Goal: Transaction & Acquisition: Purchase product/service

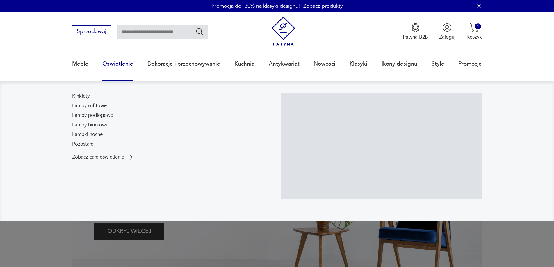
click at [118, 65] on link "Oświetlenie" at bounding box center [117, 64] width 31 height 27
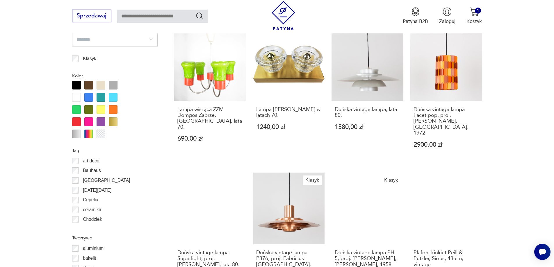
scroll to position [600, 0]
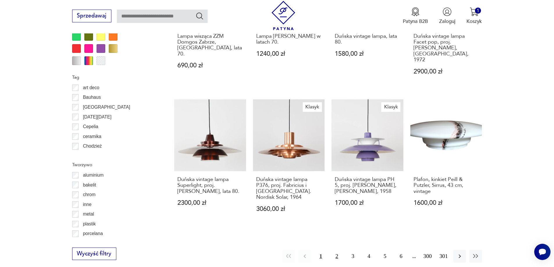
click at [337, 250] on button "2" at bounding box center [337, 256] width 13 height 13
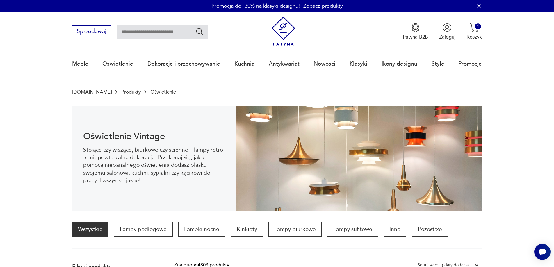
click at [152, 35] on input "text" at bounding box center [162, 31] width 91 height 13
type input "**********"
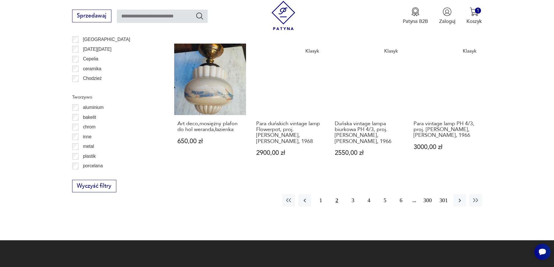
scroll to position [669, 0]
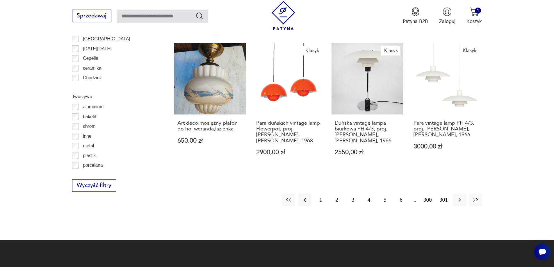
click at [322, 194] on button "1" at bounding box center [320, 200] width 13 height 13
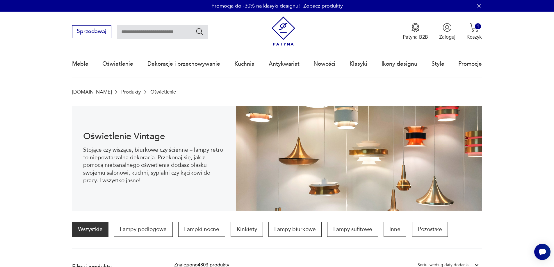
click at [168, 34] on input "text" at bounding box center [162, 31] width 91 height 13
type input "********"
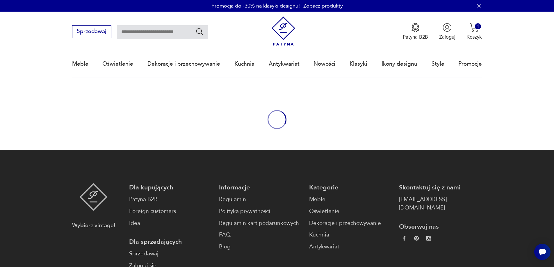
type input "********"
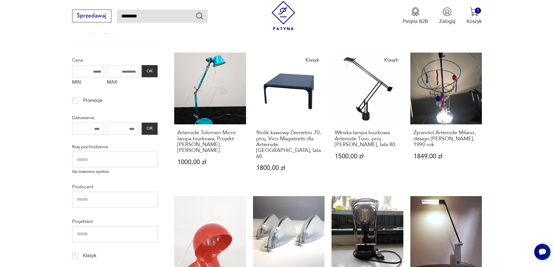
scroll to position [186, 0]
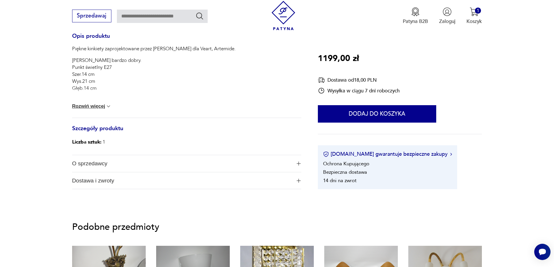
scroll to position [262, 0]
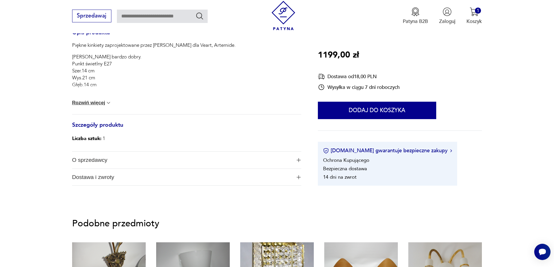
click at [107, 102] on img at bounding box center [109, 103] width 6 height 6
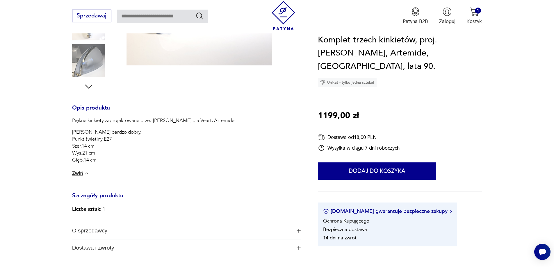
scroll to position [233, 0]
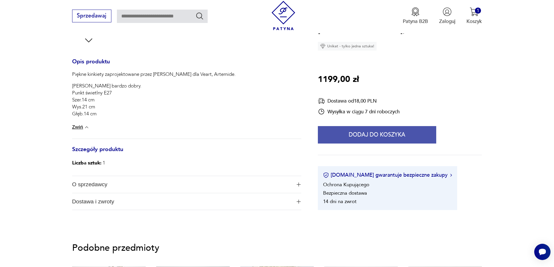
click at [357, 132] on button "Dodaj do koszyka" at bounding box center [377, 134] width 118 height 17
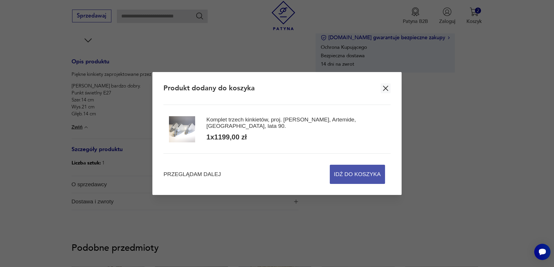
click at [353, 175] on span "Idź do koszyka" at bounding box center [357, 174] width 47 height 19
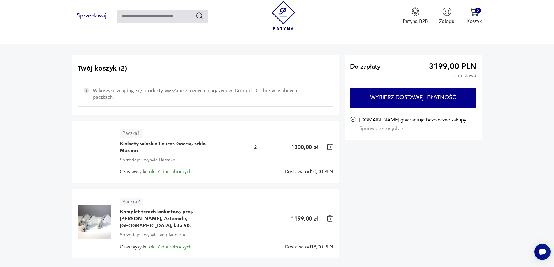
scroll to position [87, 0]
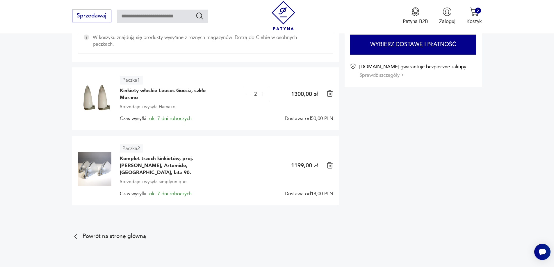
click at [329, 93] on img at bounding box center [329, 93] width 7 height 7
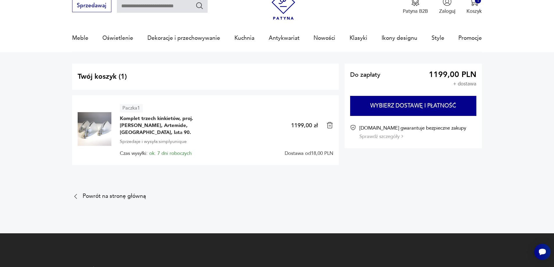
scroll to position [0, 0]
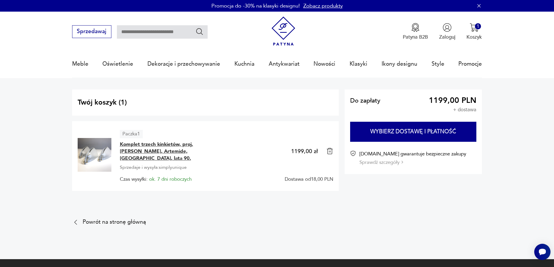
click at [134, 150] on span "Komplet trzech kinkietów, proj. [PERSON_NAME], Artemide, [GEOGRAPHIC_DATA], lat…" at bounding box center [163, 151] width 87 height 21
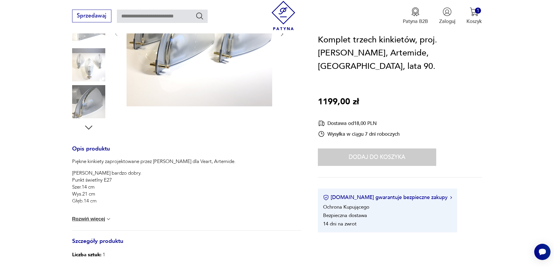
scroll to position [204, 0]
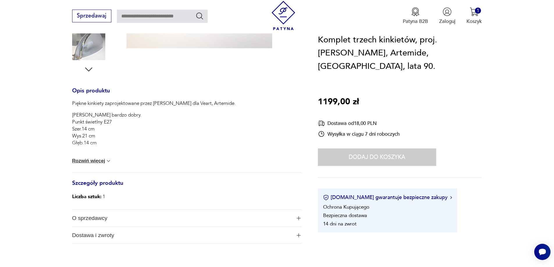
click at [102, 163] on button "Rozwiń więcej" at bounding box center [92, 161] width 40 height 6
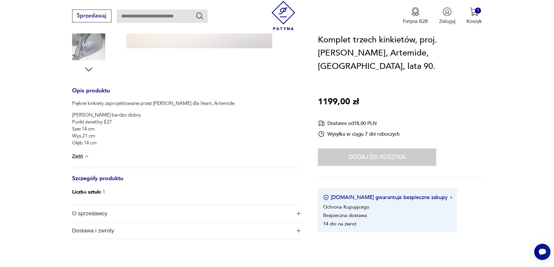
click at [104, 229] on span "Dostawa i zwroty" at bounding box center [181, 230] width 219 height 17
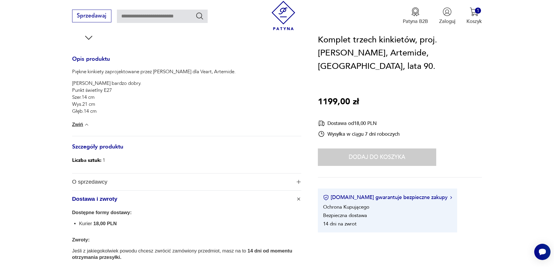
scroll to position [291, 0]
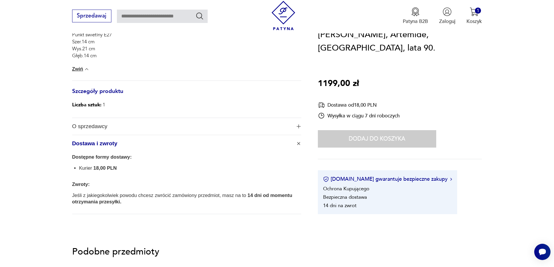
click at [93, 126] on span "O sprzedawcy" at bounding box center [181, 126] width 219 height 17
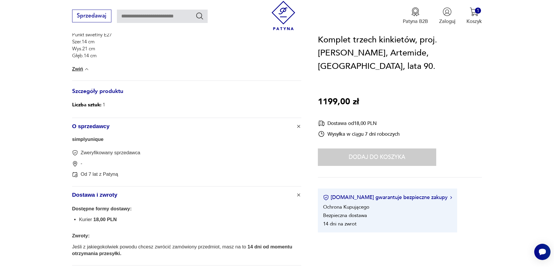
click at [89, 140] on link "simplyunique" at bounding box center [87, 140] width 31 height 6
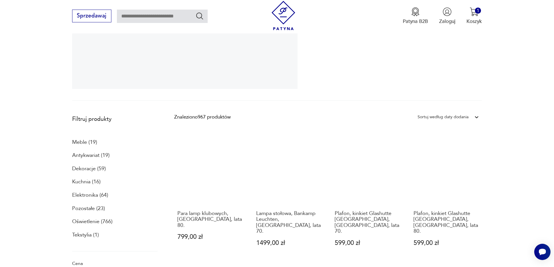
scroll to position [126, 0]
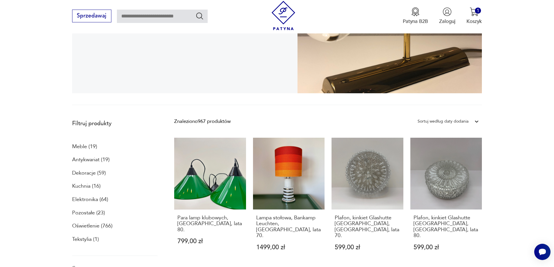
click at [463, 123] on div "Sortuj według daty dodania" at bounding box center [442, 122] width 51 height 8
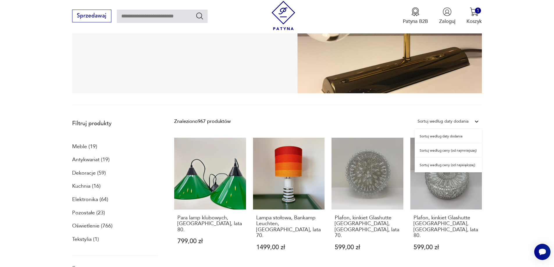
click at [455, 152] on div "Sortuj według ceny (od najmniejszej)" at bounding box center [448, 151] width 67 height 15
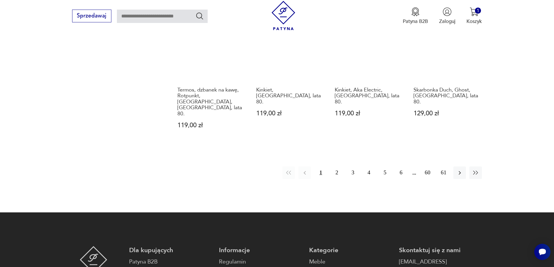
scroll to position [679, 0]
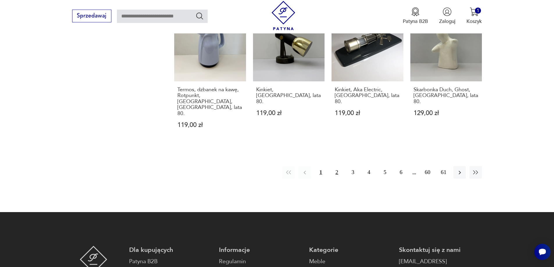
click at [337, 166] on button "2" at bounding box center [337, 172] width 13 height 13
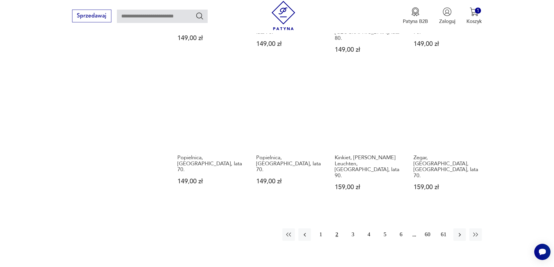
scroll to position [592, 0]
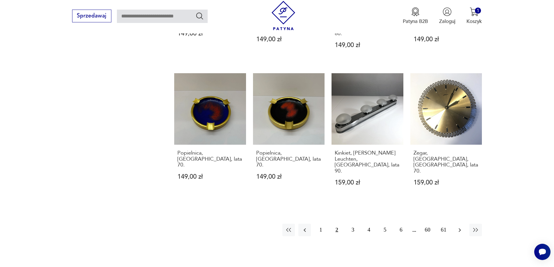
click at [461, 228] on icon "button" at bounding box center [459, 230] width 2 height 4
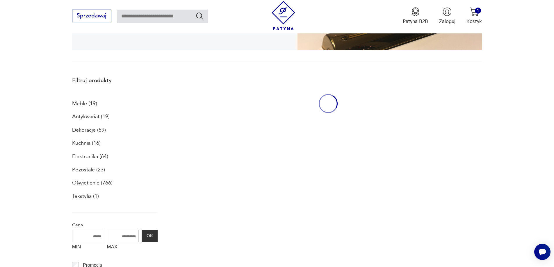
scroll to position [156, 0]
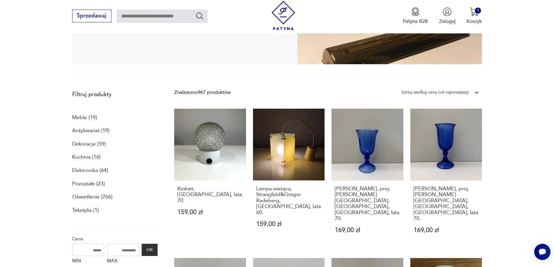
click at [86, 195] on p "Oświetlenie (766)" at bounding box center [92, 197] width 40 height 10
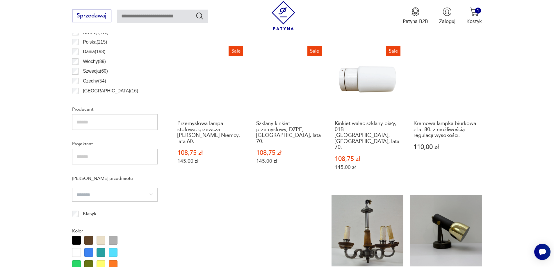
scroll to position [429, 0]
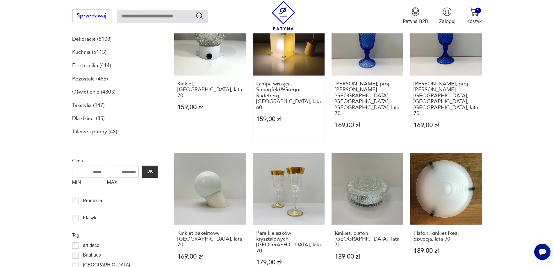
scroll to position [301, 0]
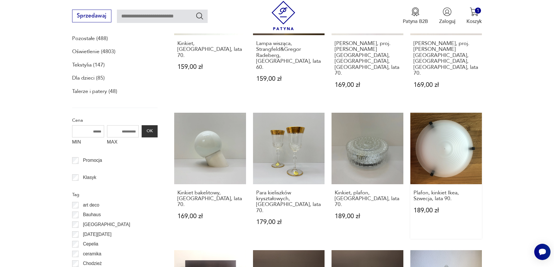
click at [430, 151] on link "Plafon, kinkiet Ikea, Szwecja, lata 90. 189,00 zł" at bounding box center [446, 176] width 72 height 126
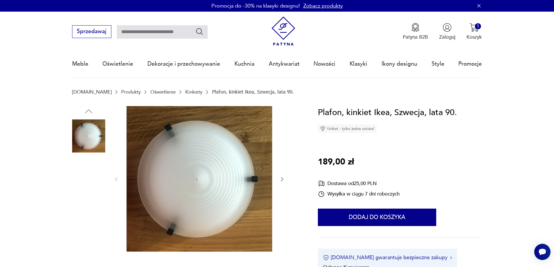
scroll to position [233, 0]
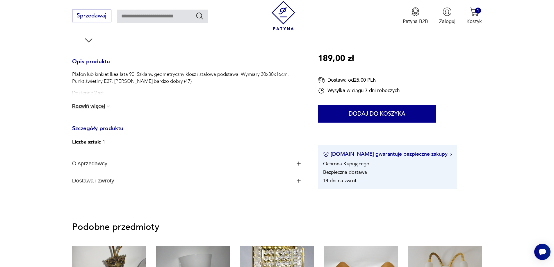
click at [285, 166] on span "O sprzedawcy" at bounding box center [181, 163] width 219 height 17
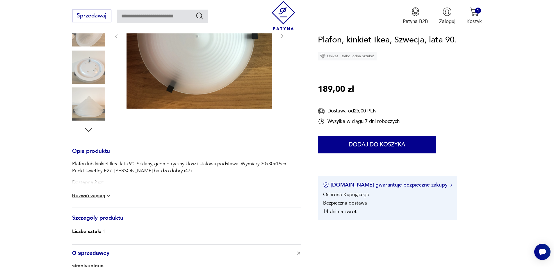
scroll to position [87, 0]
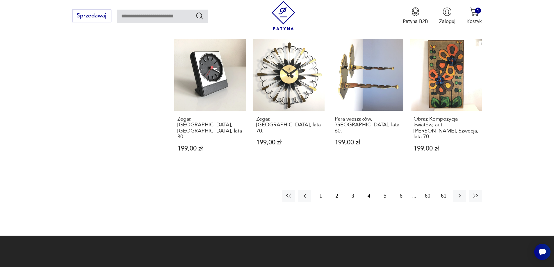
scroll to position [650, 0]
click at [460, 192] on icon "button" at bounding box center [459, 195] width 7 height 7
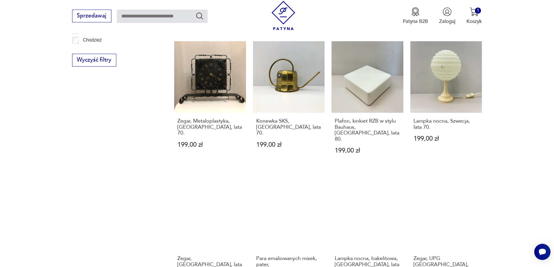
scroll to position [621, 0]
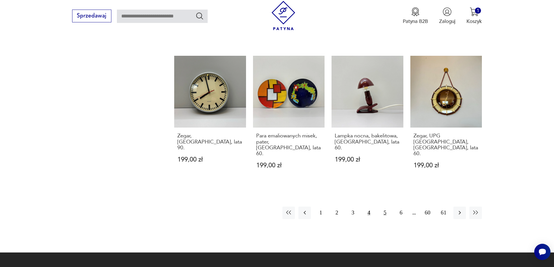
click at [385, 207] on button "5" at bounding box center [385, 213] width 13 height 13
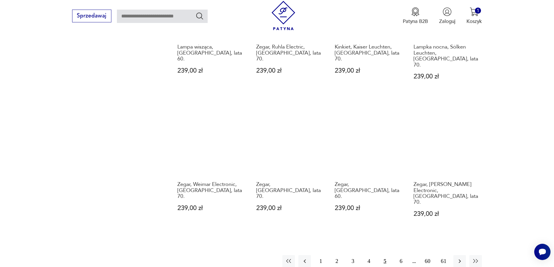
scroll to position [621, 0]
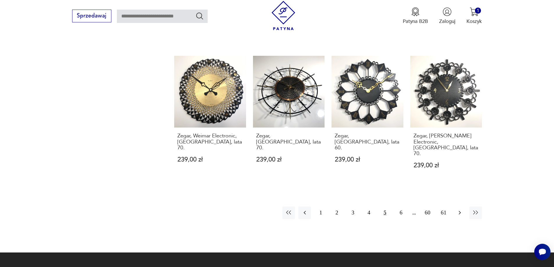
click at [461, 209] on icon "button" at bounding box center [459, 212] width 7 height 7
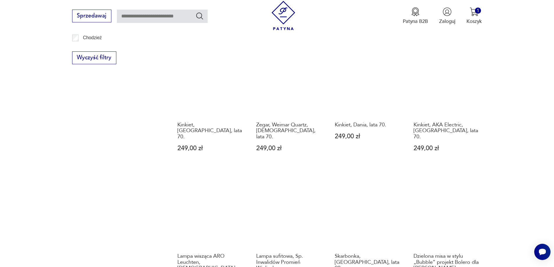
scroll to position [592, 0]
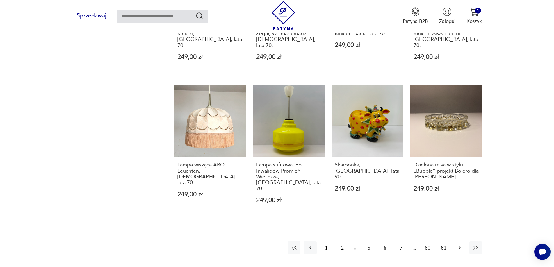
click at [460, 244] on icon "button" at bounding box center [459, 247] width 7 height 7
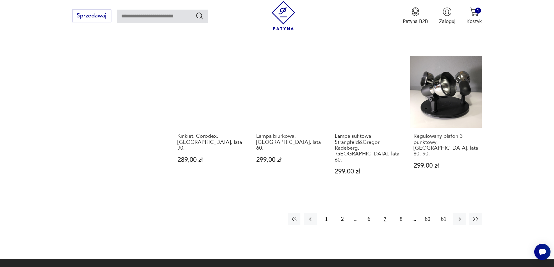
scroll to position [621, 0]
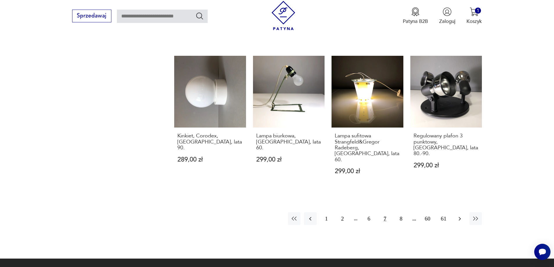
click at [457, 215] on icon "button" at bounding box center [459, 218] width 7 height 7
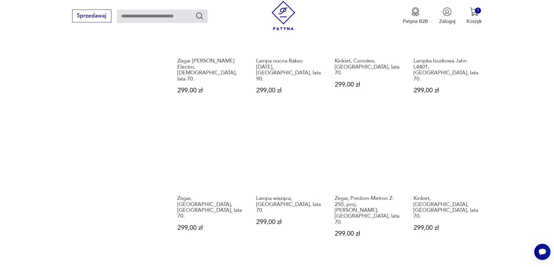
scroll to position [592, 0]
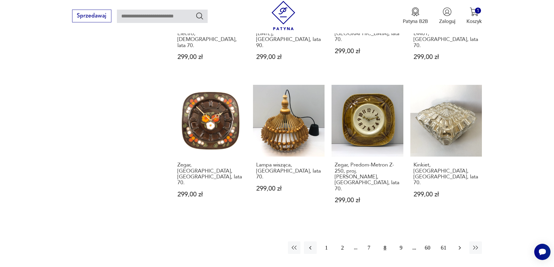
click at [458, 244] on icon "button" at bounding box center [459, 247] width 7 height 7
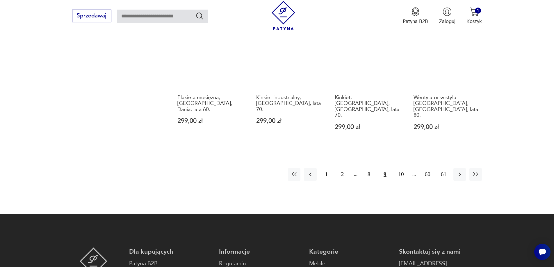
scroll to position [679, 0]
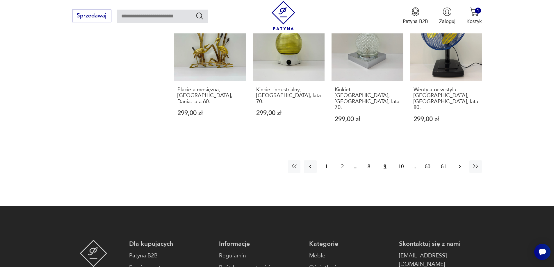
click at [460, 165] on icon "button" at bounding box center [459, 167] width 2 height 4
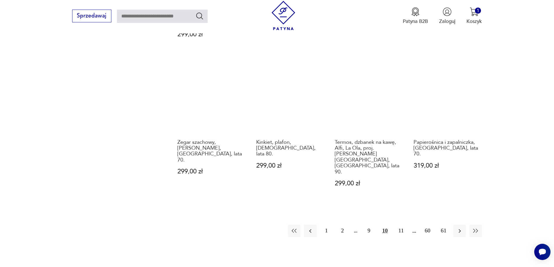
scroll to position [621, 0]
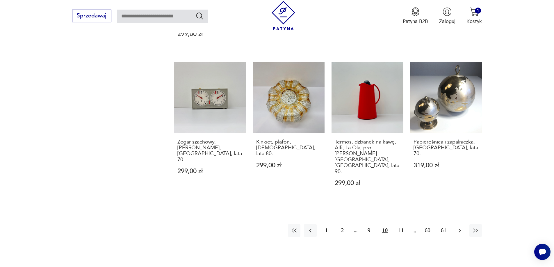
click at [458, 227] on icon "button" at bounding box center [459, 230] width 7 height 7
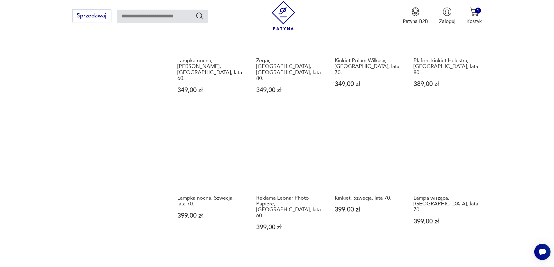
scroll to position [592, 0]
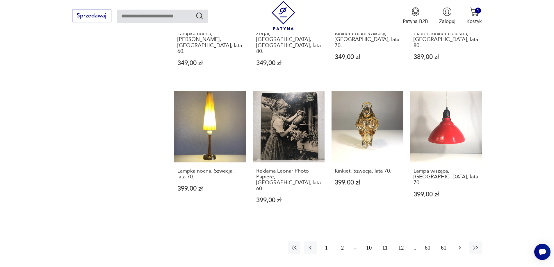
click at [460, 246] on icon "button" at bounding box center [459, 248] width 2 height 4
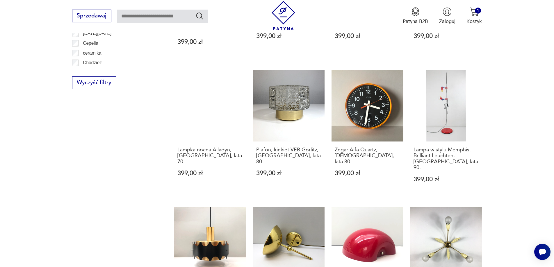
scroll to position [592, 0]
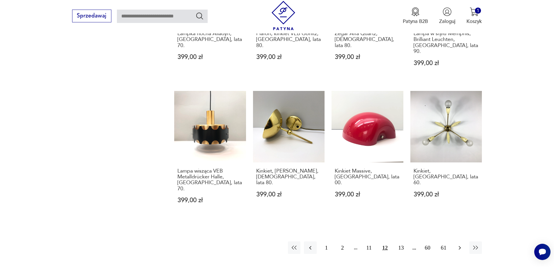
click at [460, 244] on icon "button" at bounding box center [459, 247] width 7 height 7
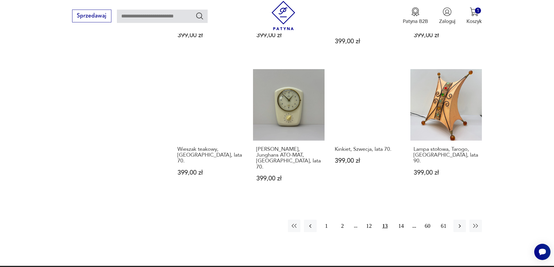
scroll to position [621, 0]
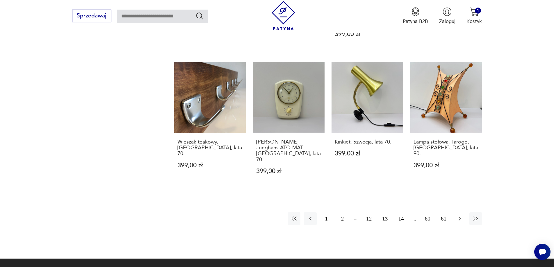
click at [459, 217] on icon "button" at bounding box center [459, 219] width 2 height 4
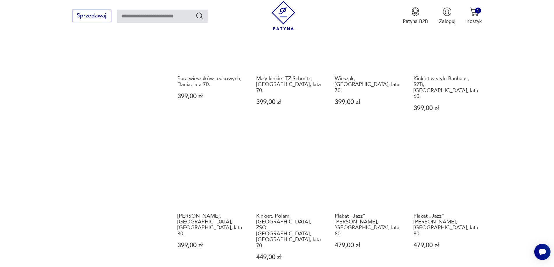
scroll to position [621, 0]
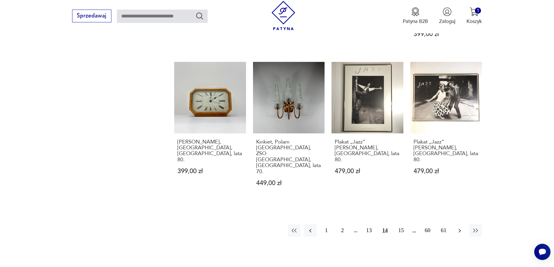
click at [459, 227] on icon "button" at bounding box center [459, 230] width 7 height 7
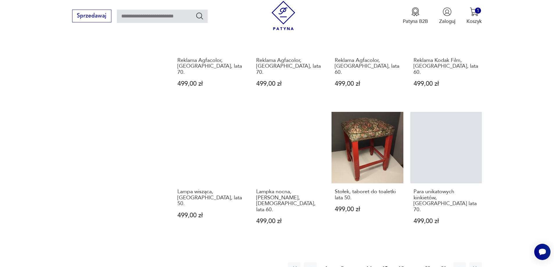
scroll to position [592, 0]
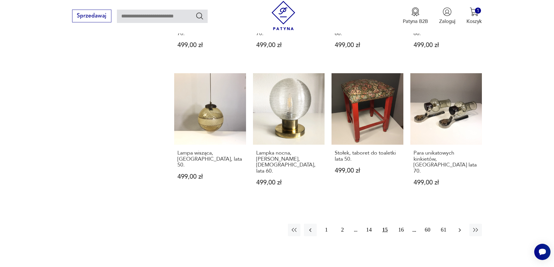
click at [460, 227] on icon "button" at bounding box center [459, 230] width 7 height 7
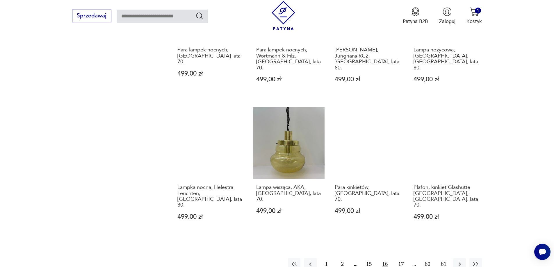
scroll to position [621, 0]
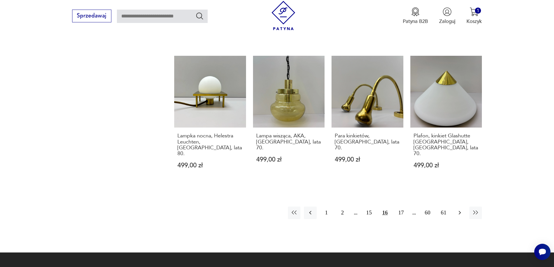
click at [458, 209] on icon "button" at bounding box center [459, 212] width 7 height 7
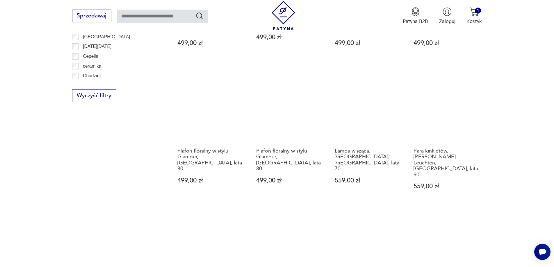
scroll to position [563, 0]
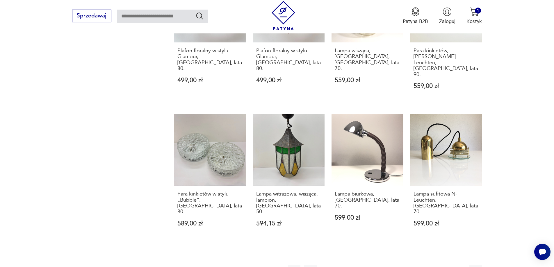
click at [461, 267] on icon "button" at bounding box center [459, 270] width 7 height 7
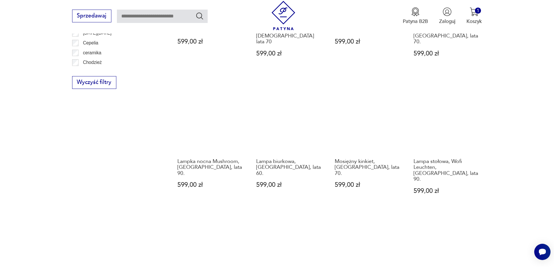
scroll to position [563, 0]
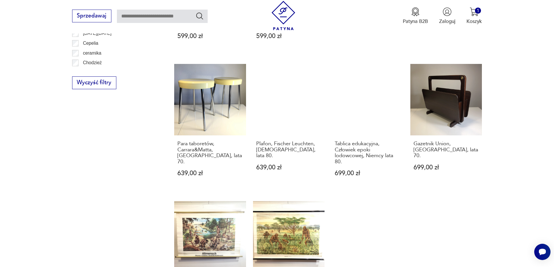
scroll to position [621, 0]
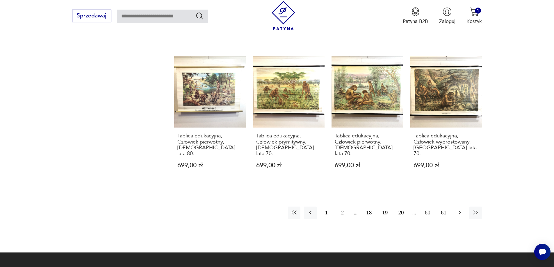
click at [460, 209] on icon "button" at bounding box center [459, 212] width 7 height 7
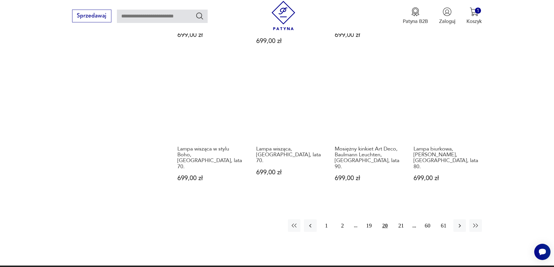
scroll to position [621, 0]
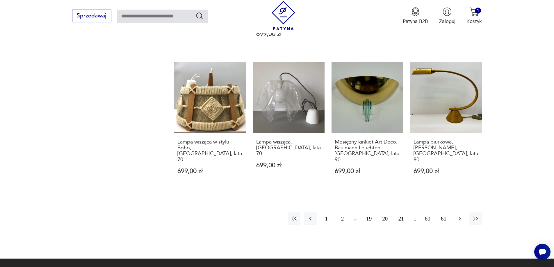
click at [461, 215] on icon "button" at bounding box center [459, 218] width 7 height 7
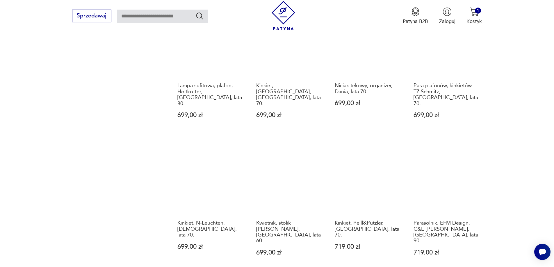
scroll to position [679, 0]
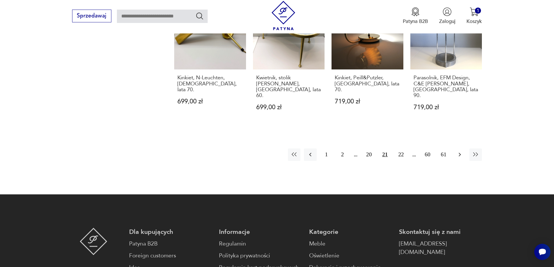
click at [461, 151] on icon "button" at bounding box center [459, 154] width 7 height 7
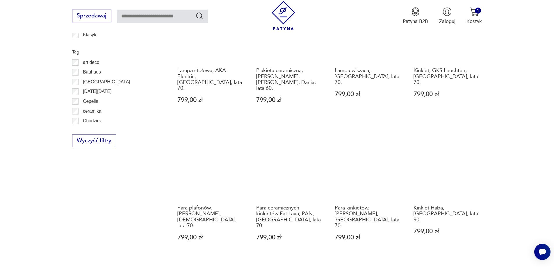
scroll to position [563, 0]
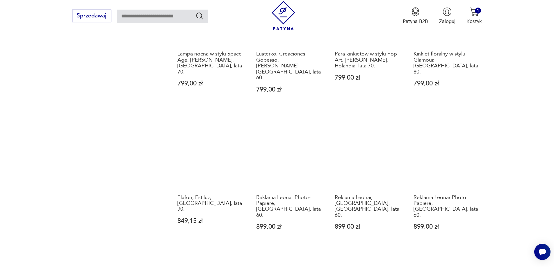
scroll to position [621, 0]
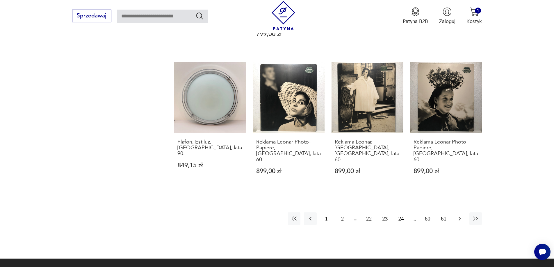
click at [461, 215] on icon "button" at bounding box center [459, 218] width 7 height 7
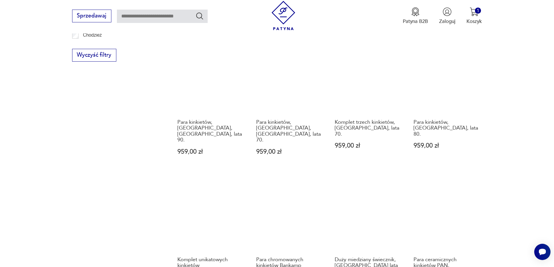
scroll to position [563, 0]
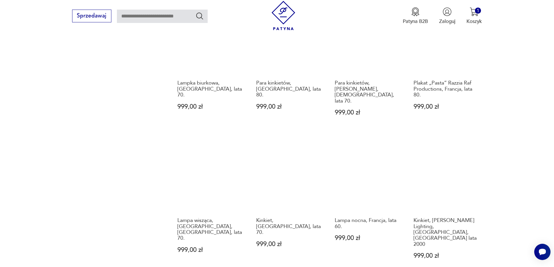
scroll to position [563, 0]
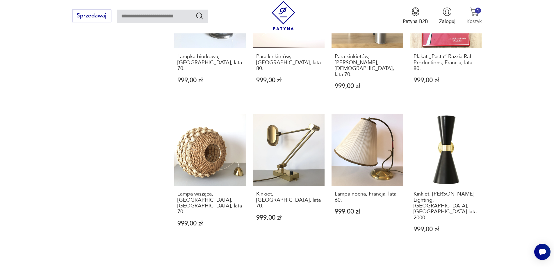
click at [476, 22] on p "Koszyk" at bounding box center [473, 21] width 15 height 7
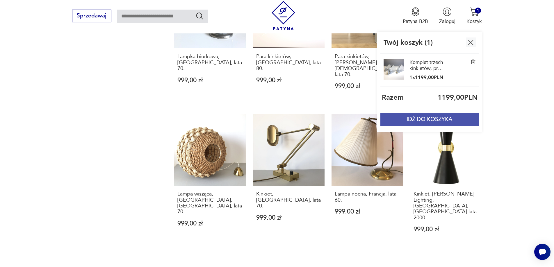
click at [433, 122] on button "IDŹ DO KOSZYKA" at bounding box center [429, 119] width 98 height 13
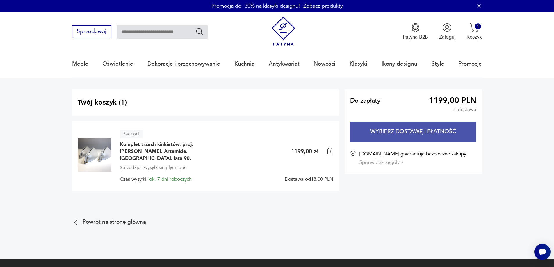
click at [436, 135] on button "Wybierz dostawę i płatność" at bounding box center [413, 132] width 126 height 20
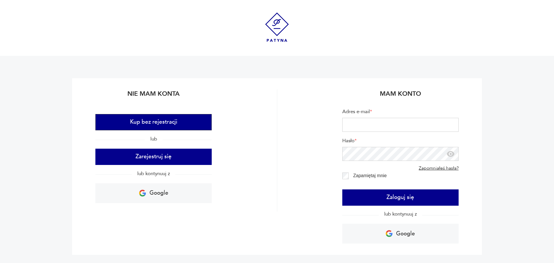
click at [166, 119] on button "Kup bez rejestracji" at bounding box center [153, 122] width 116 height 16
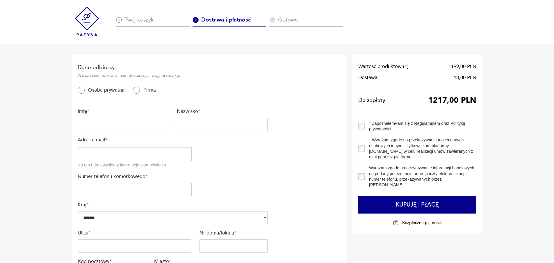
click at [98, 125] on input "text" at bounding box center [123, 124] width 91 height 13
type input "*******"
type input "**********"
type input "*********"
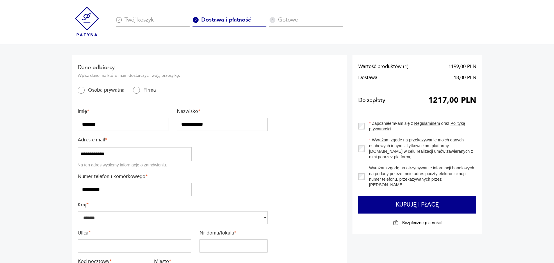
type input "**********"
type input "****"
type input "**********"
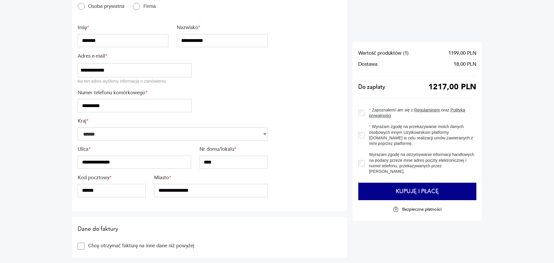
scroll to position [87, 0]
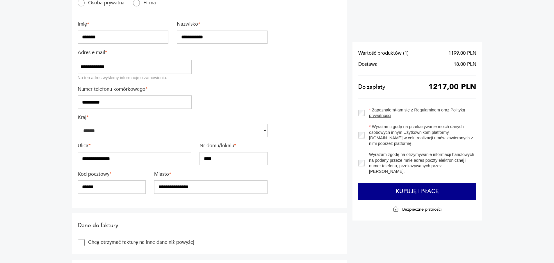
click at [100, 189] on input "******" at bounding box center [112, 186] width 68 height 13
type input "******"
click at [281, 206] on section "**********" at bounding box center [209, 88] width 275 height 240
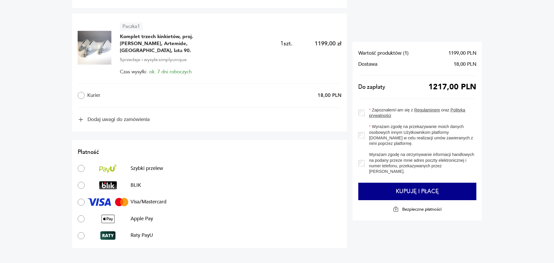
scroll to position [262, 0]
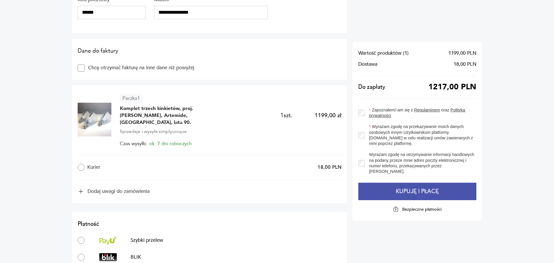
click at [418, 192] on button "Kupuję i płacę" at bounding box center [417, 191] width 118 height 17
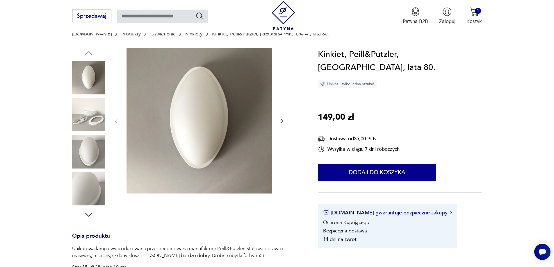
click at [282, 122] on icon "button" at bounding box center [282, 121] width 6 height 6
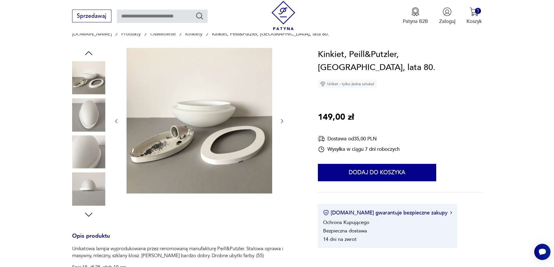
click at [282, 122] on icon "button" at bounding box center [282, 121] width 6 height 6
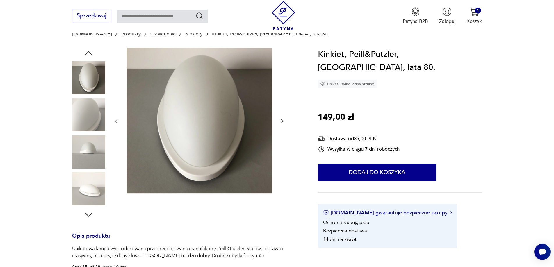
click at [282, 122] on icon "button" at bounding box center [282, 121] width 6 height 6
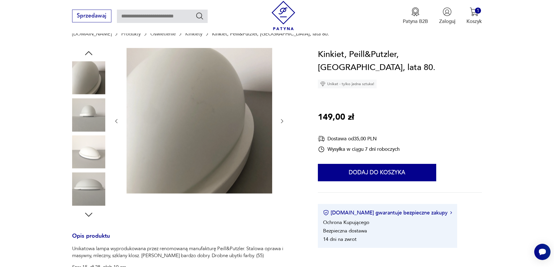
click at [282, 122] on icon "button" at bounding box center [282, 121] width 6 height 6
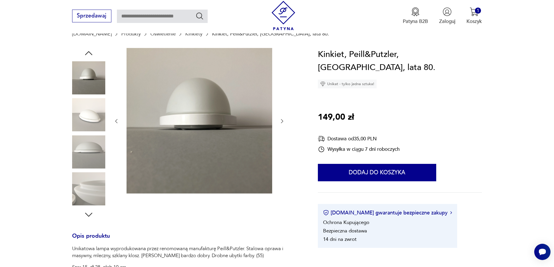
click at [282, 122] on icon "button" at bounding box center [282, 121] width 6 height 6
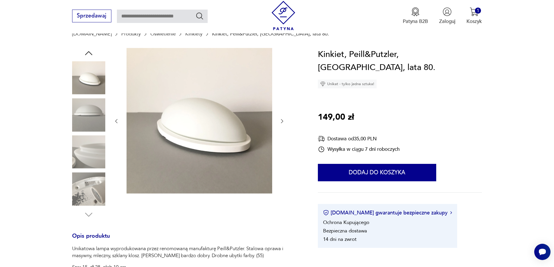
click at [282, 122] on icon "button" at bounding box center [282, 121] width 6 height 6
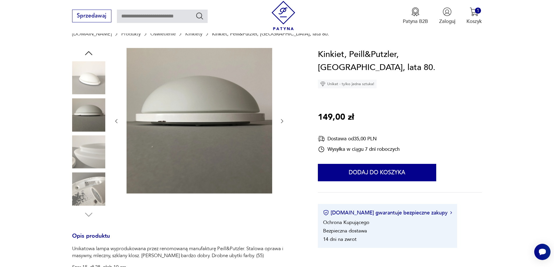
click at [282, 122] on icon "button" at bounding box center [282, 121] width 6 height 6
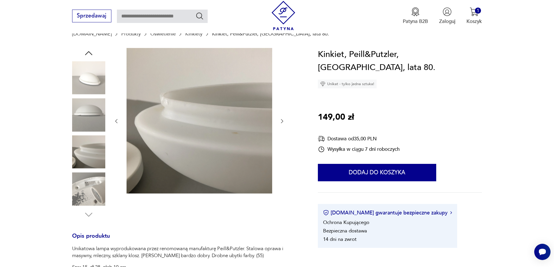
click at [282, 122] on icon "button" at bounding box center [282, 121] width 6 height 6
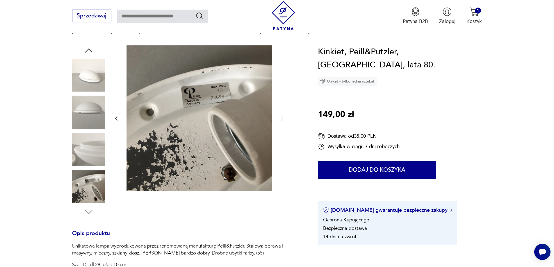
scroll to position [58, 0]
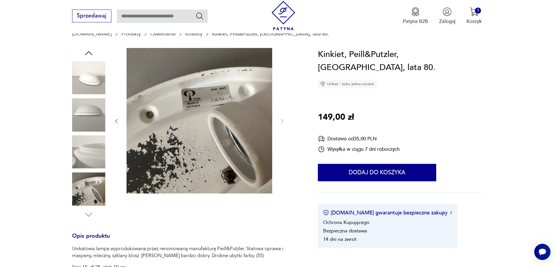
click at [116, 120] on icon "button" at bounding box center [116, 121] width 6 height 6
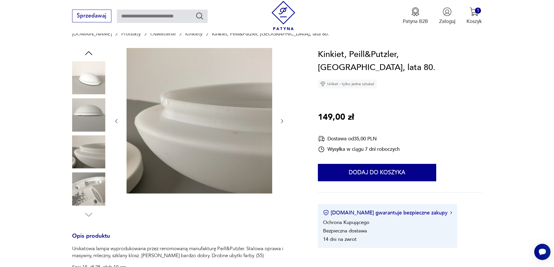
click at [116, 120] on icon "button" at bounding box center [116, 121] width 6 height 6
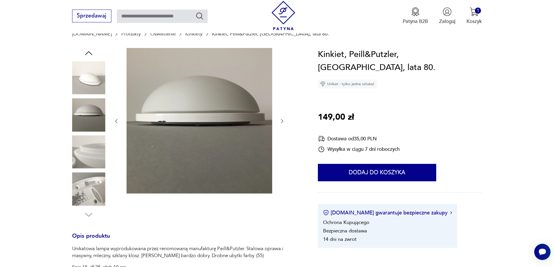
click at [116, 120] on icon "button" at bounding box center [116, 121] width 6 height 6
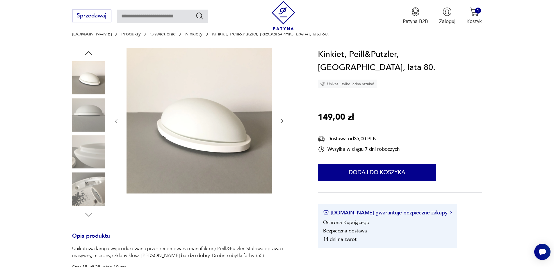
click at [116, 120] on icon "button" at bounding box center [116, 121] width 6 height 6
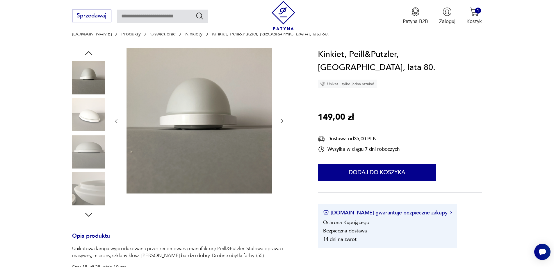
click at [116, 120] on icon "button" at bounding box center [116, 121] width 6 height 6
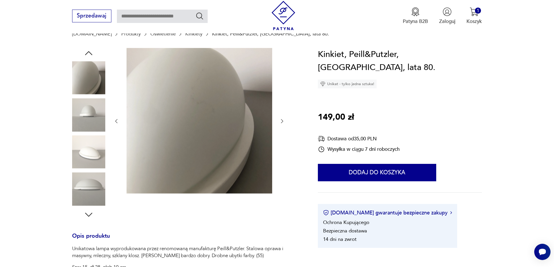
click at [116, 120] on icon "button" at bounding box center [116, 121] width 6 height 6
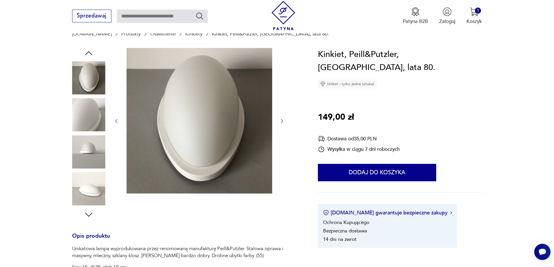
click at [116, 120] on icon "button" at bounding box center [116, 121] width 6 height 6
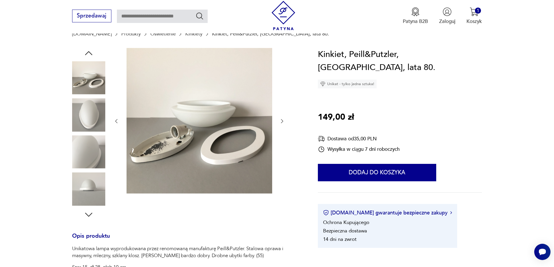
click at [116, 120] on icon "button" at bounding box center [116, 121] width 6 height 6
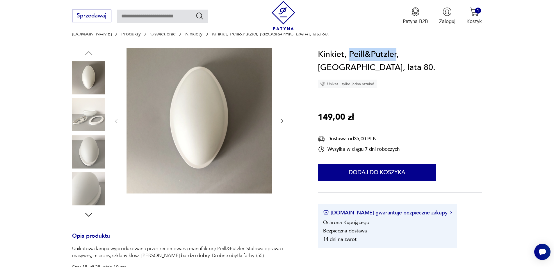
drag, startPoint x: 349, startPoint y: 55, endPoint x: 395, endPoint y: 57, distance: 46.0
click at [395, 57] on h1 "Kinkiet, Peill&Putzler, [GEOGRAPHIC_DATA], lata 80." at bounding box center [400, 61] width 164 height 26
copy h1 "Peill&Putzler"
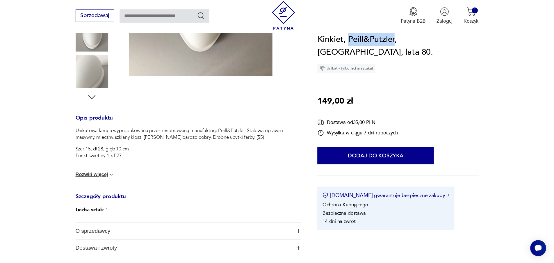
scroll to position [29, 0]
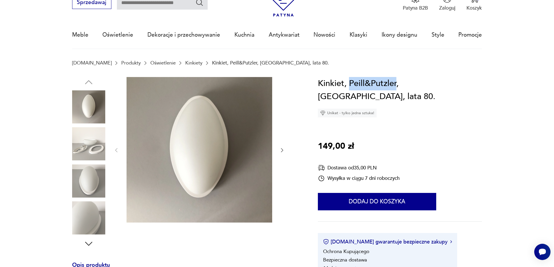
click at [281, 149] on icon "button" at bounding box center [282, 150] width 6 height 6
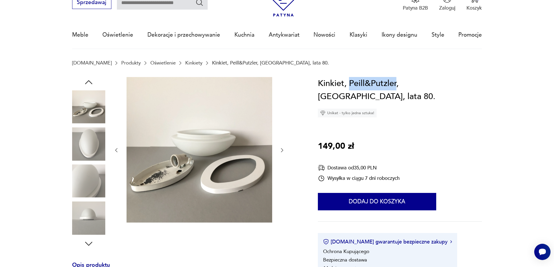
click at [281, 149] on icon "button" at bounding box center [282, 150] width 6 height 6
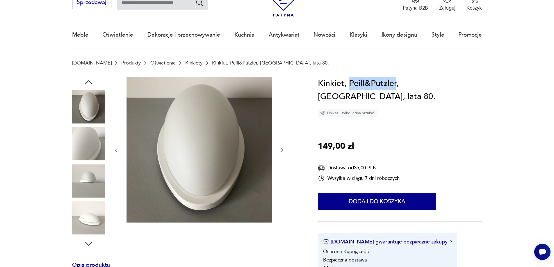
click at [281, 149] on icon "button" at bounding box center [282, 150] width 6 height 6
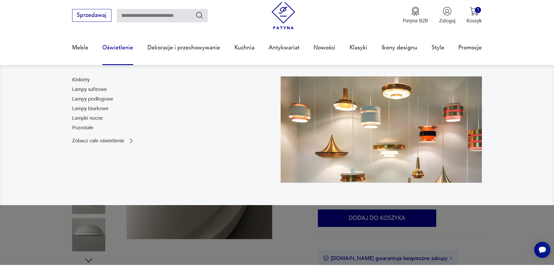
scroll to position [0, 0]
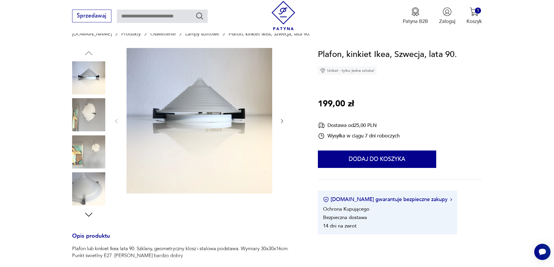
click at [281, 121] on icon "button" at bounding box center [282, 121] width 6 height 6
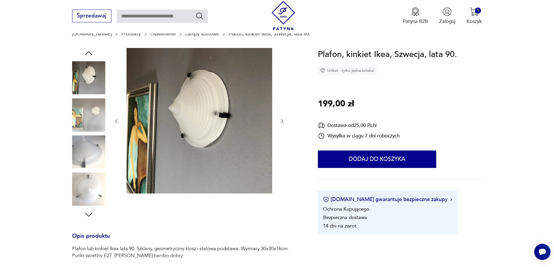
click at [282, 122] on icon "button" at bounding box center [282, 121] width 6 height 6
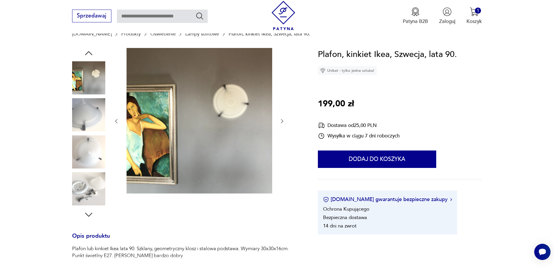
click at [282, 122] on icon "button" at bounding box center [282, 121] width 6 height 6
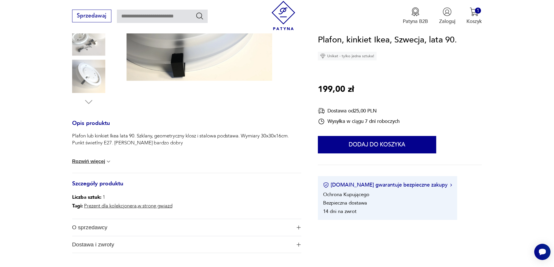
scroll to position [174, 0]
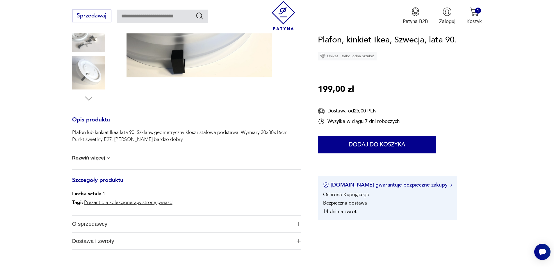
click at [100, 159] on button "Rozwiń więcej" at bounding box center [92, 158] width 40 height 6
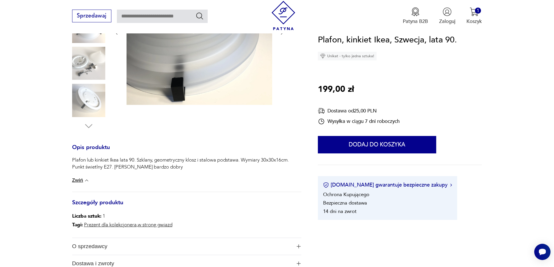
scroll to position [116, 0]
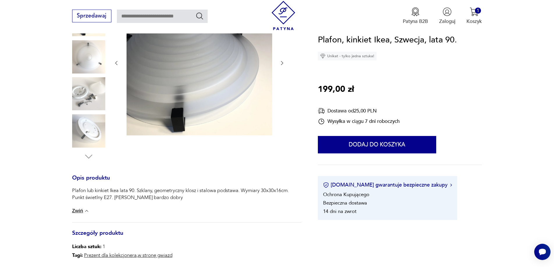
click at [91, 96] on img at bounding box center [88, 93] width 33 height 33
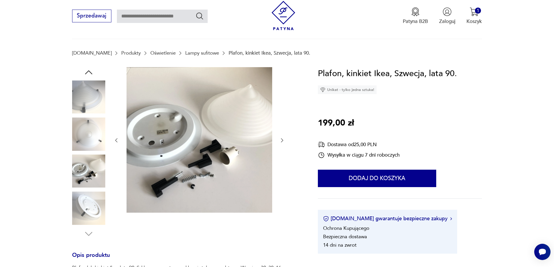
scroll to position [0, 0]
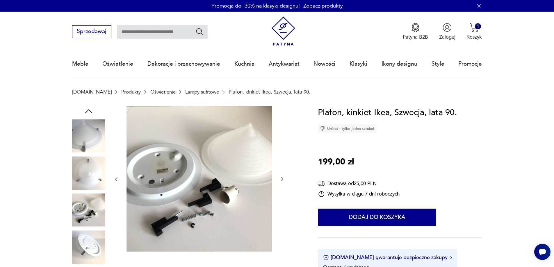
click at [89, 182] on img at bounding box center [88, 172] width 33 height 33
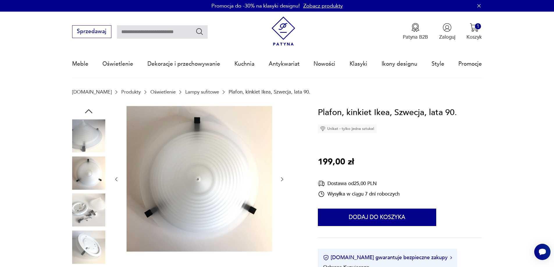
click at [282, 180] on icon "button" at bounding box center [282, 179] width 2 height 4
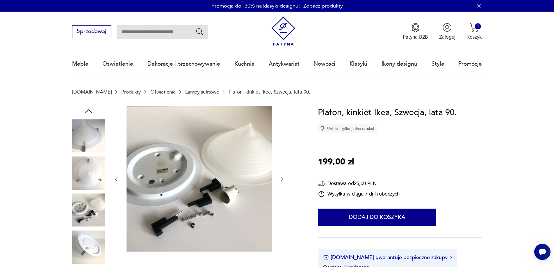
click at [282, 180] on icon "button" at bounding box center [282, 179] width 2 height 4
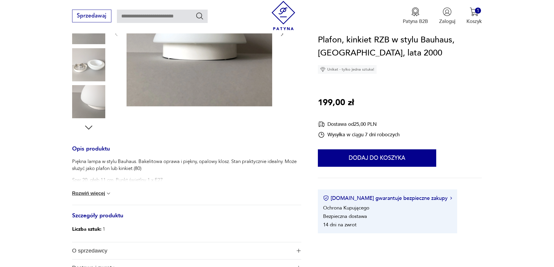
scroll to position [145, 0]
click at [100, 194] on button "Rozwiń więcej" at bounding box center [92, 194] width 40 height 6
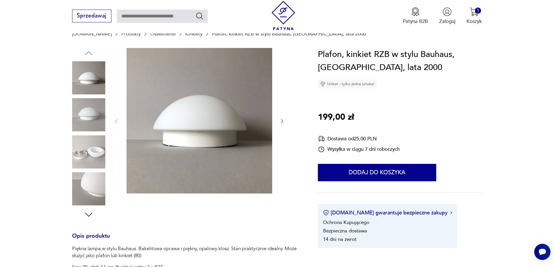
click at [284, 122] on icon "button" at bounding box center [282, 121] width 6 height 6
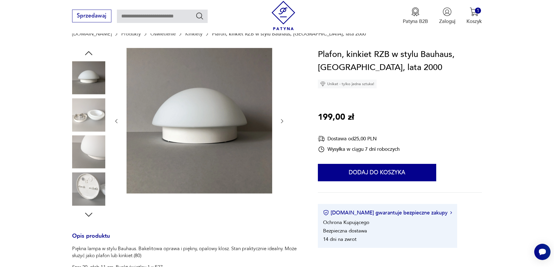
click at [284, 122] on icon "button" at bounding box center [282, 121] width 6 height 6
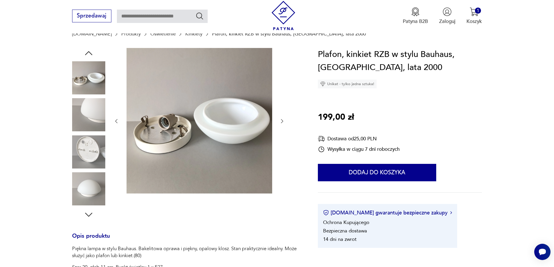
click at [284, 122] on icon "button" at bounding box center [282, 121] width 6 height 6
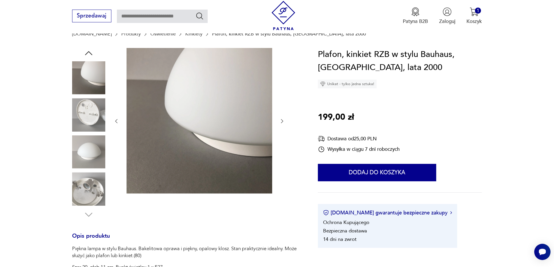
click at [284, 122] on icon "button" at bounding box center [282, 121] width 6 height 6
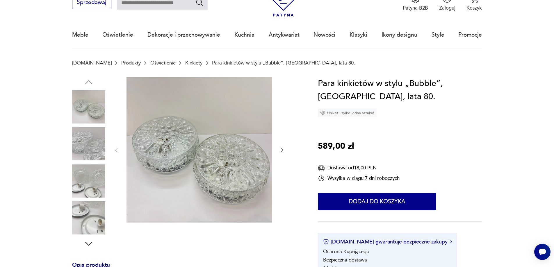
click at [283, 151] on icon "button" at bounding box center [282, 150] width 2 height 4
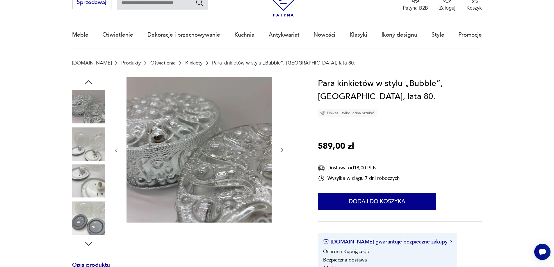
click at [283, 151] on icon "button" at bounding box center [282, 150] width 2 height 4
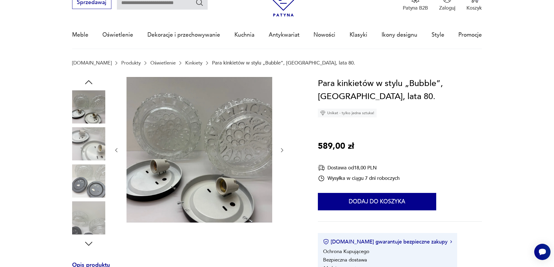
click at [283, 151] on icon "button" at bounding box center [282, 150] width 2 height 4
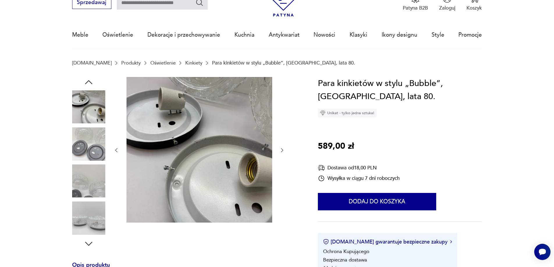
click at [283, 151] on icon "button" at bounding box center [282, 150] width 2 height 4
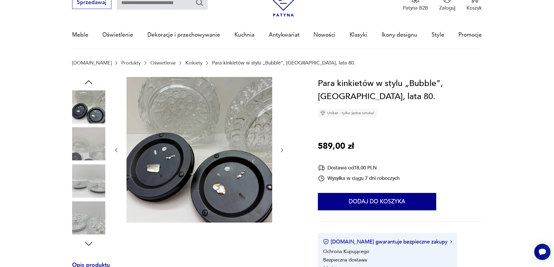
click at [283, 151] on icon "button" at bounding box center [282, 150] width 2 height 4
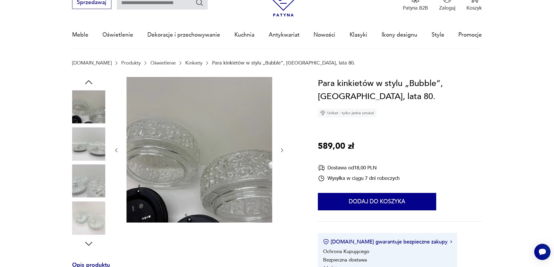
click at [283, 151] on icon "button" at bounding box center [282, 150] width 2 height 4
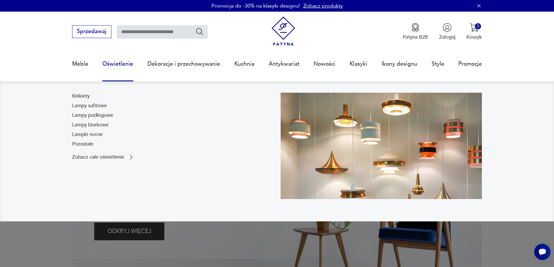
click at [118, 62] on link "Oświetlenie" at bounding box center [117, 64] width 31 height 27
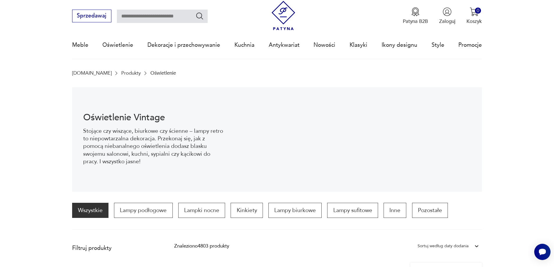
scroll to position [164, 0]
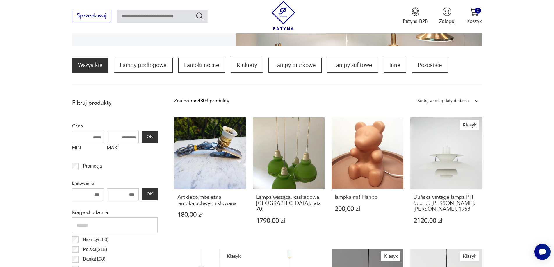
click at [468, 101] on div "Sortuj według daty dodania" at bounding box center [442, 101] width 51 height 8
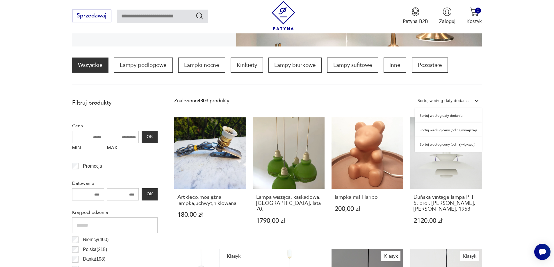
click at [460, 131] on div "Sortuj według ceny (od najmniejszej)" at bounding box center [448, 130] width 67 height 15
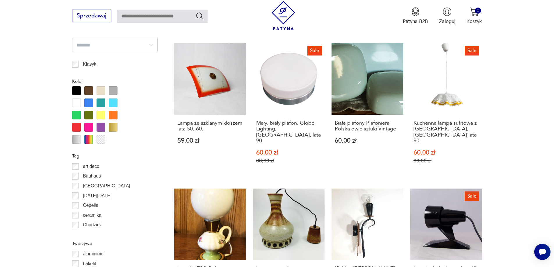
scroll to position [667, 0]
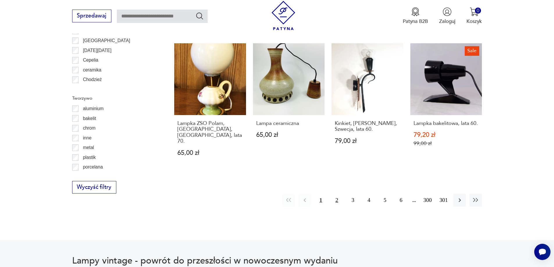
click at [337, 194] on button "2" at bounding box center [337, 200] width 13 height 13
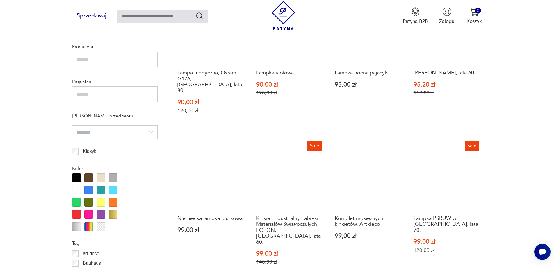
scroll to position [609, 0]
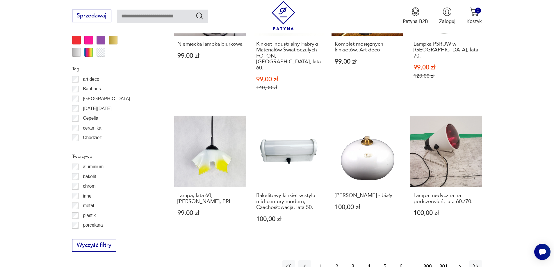
click at [461, 263] on icon "button" at bounding box center [459, 266] width 7 height 7
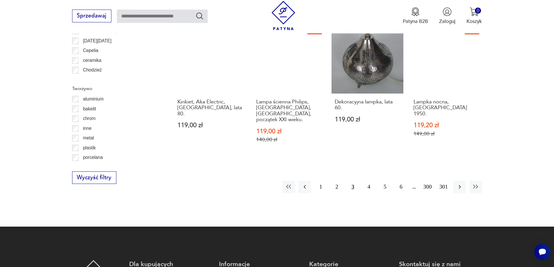
scroll to position [696, 0]
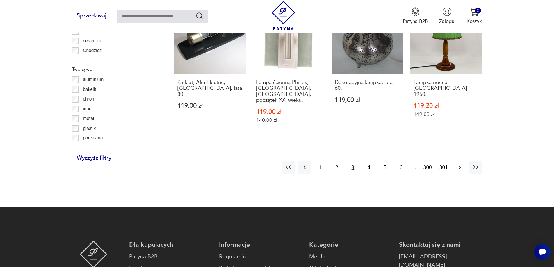
click at [457, 164] on icon "button" at bounding box center [459, 167] width 7 height 7
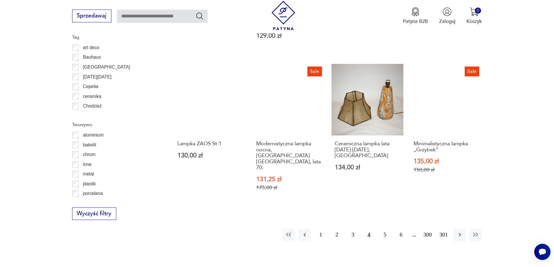
scroll to position [696, 0]
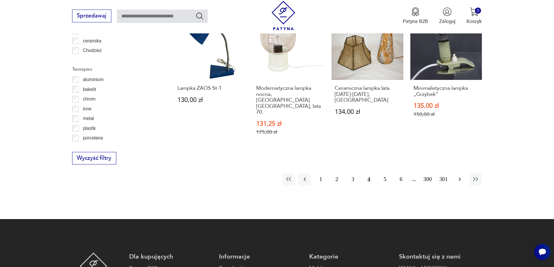
click at [459, 178] on icon "button" at bounding box center [459, 180] width 2 height 4
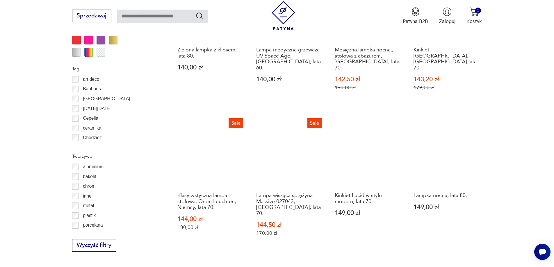
scroll to position [638, 0]
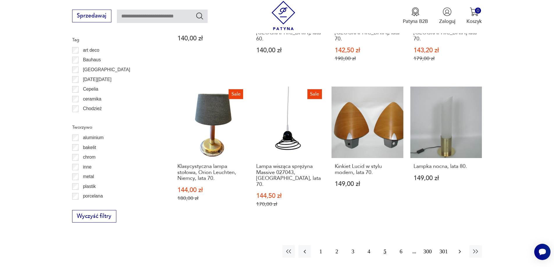
click at [456, 245] on button "button" at bounding box center [459, 251] width 13 height 13
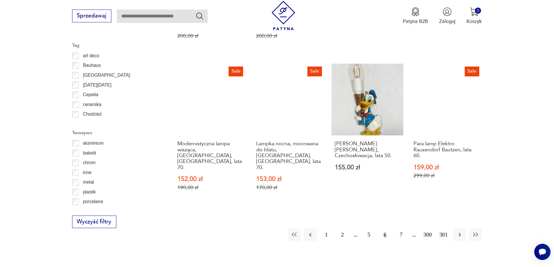
scroll to position [725, 0]
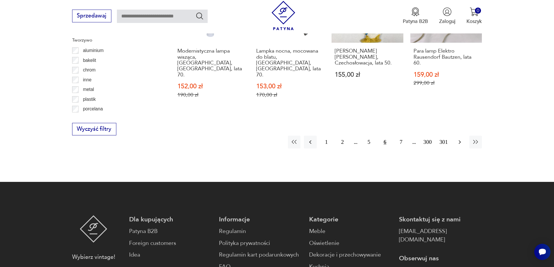
click at [458, 139] on icon "button" at bounding box center [459, 142] width 7 height 7
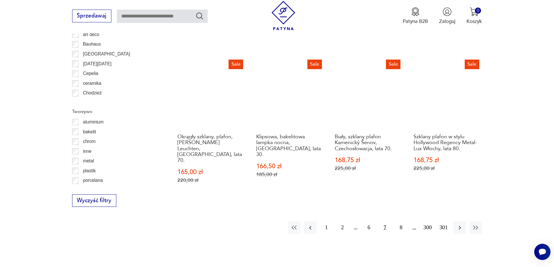
scroll to position [667, 0]
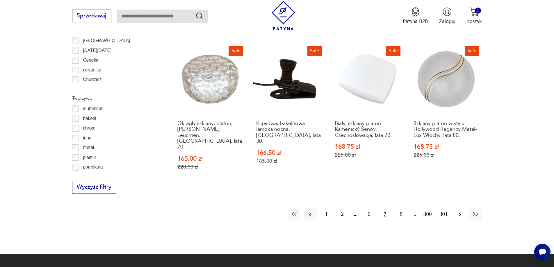
click at [460, 213] on icon "button" at bounding box center [459, 215] width 2 height 4
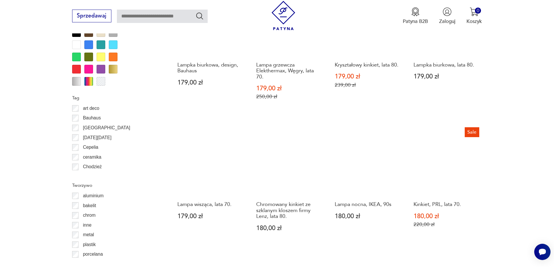
scroll to position [696, 0]
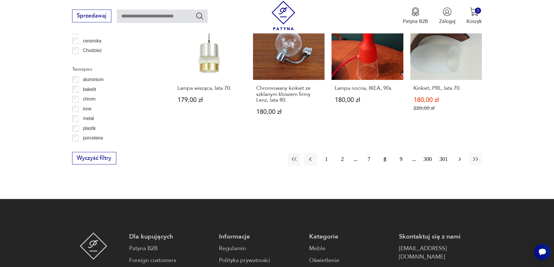
click at [461, 156] on icon "button" at bounding box center [459, 159] width 7 height 7
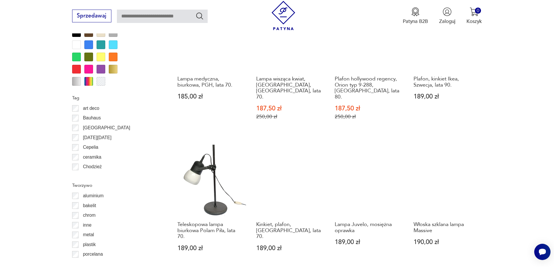
scroll to position [725, 0]
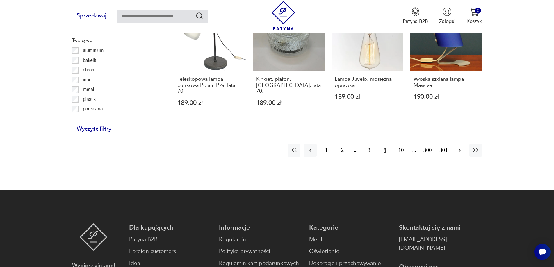
click at [458, 147] on icon "button" at bounding box center [459, 150] width 7 height 7
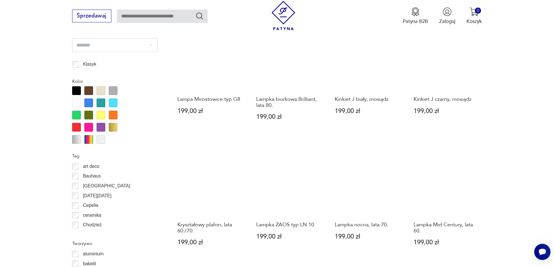
scroll to position [667, 0]
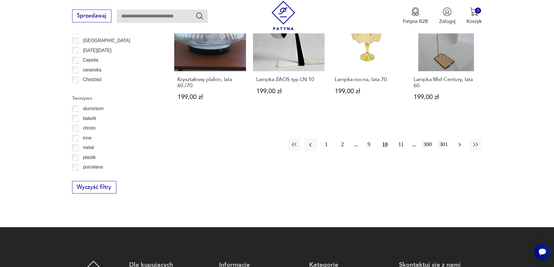
click at [457, 144] on icon "button" at bounding box center [459, 144] width 7 height 7
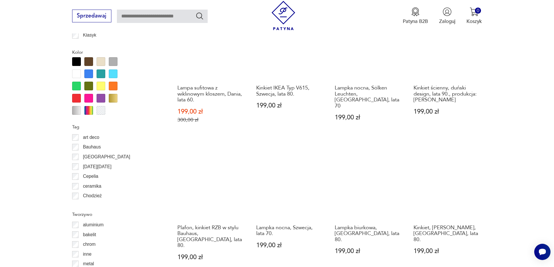
scroll to position [725, 0]
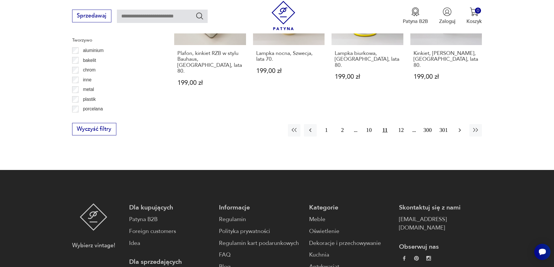
click at [458, 127] on icon "button" at bounding box center [459, 130] width 7 height 7
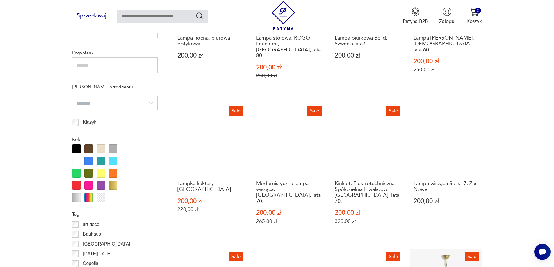
scroll to position [609, 0]
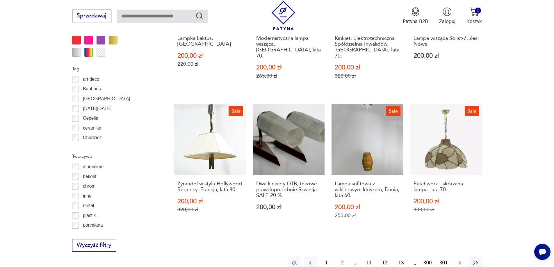
click at [458, 260] on icon "button" at bounding box center [459, 263] width 7 height 7
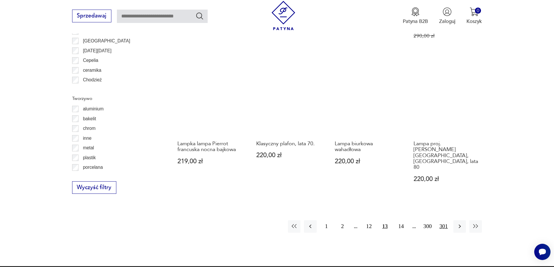
scroll to position [667, 0]
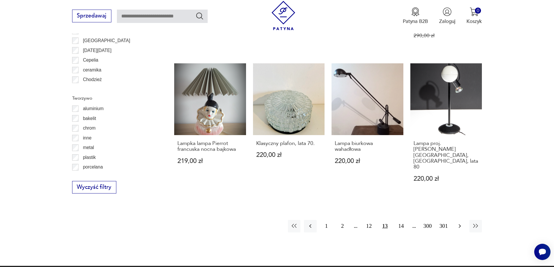
click at [457, 223] on icon "button" at bounding box center [459, 226] width 7 height 7
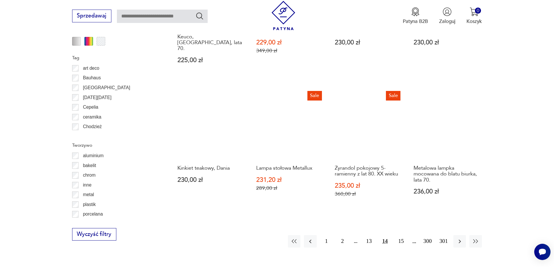
scroll to position [696, 0]
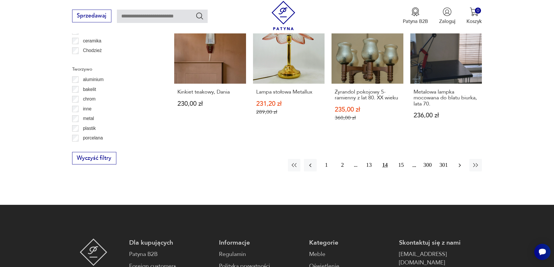
click at [462, 162] on icon "button" at bounding box center [459, 165] width 7 height 7
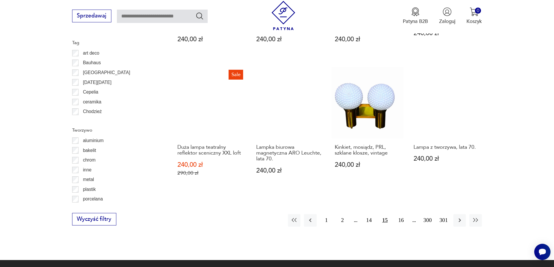
scroll to position [638, 0]
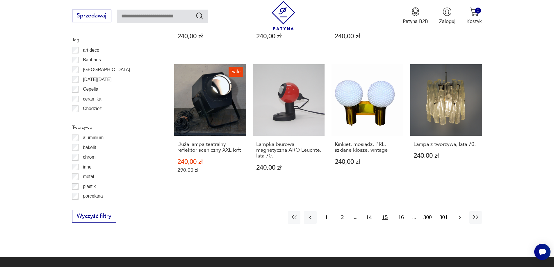
click at [458, 214] on icon "button" at bounding box center [459, 217] width 7 height 7
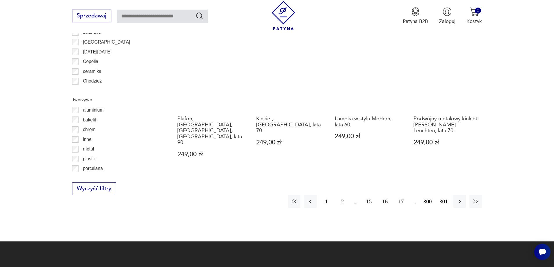
scroll to position [667, 0]
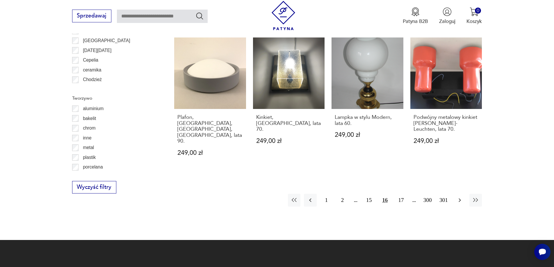
click at [460, 197] on icon "button" at bounding box center [459, 200] width 7 height 7
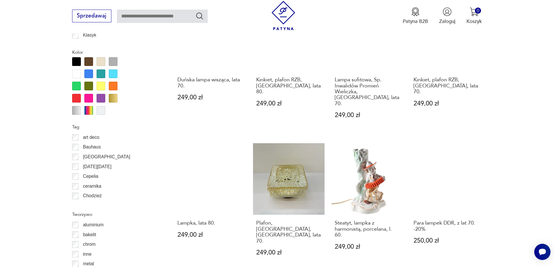
scroll to position [667, 0]
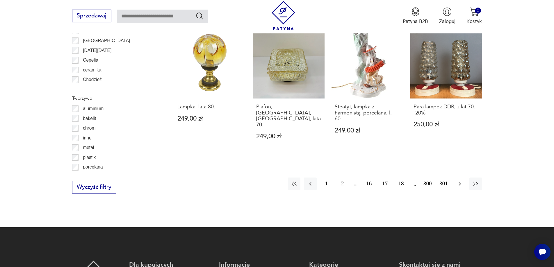
click at [457, 181] on icon "button" at bounding box center [459, 184] width 7 height 7
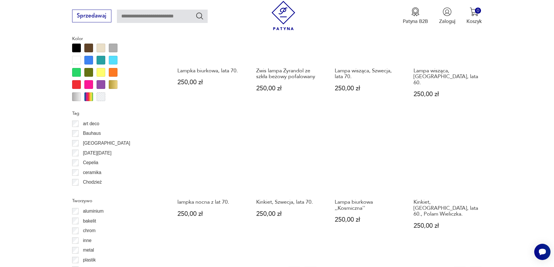
scroll to position [638, 0]
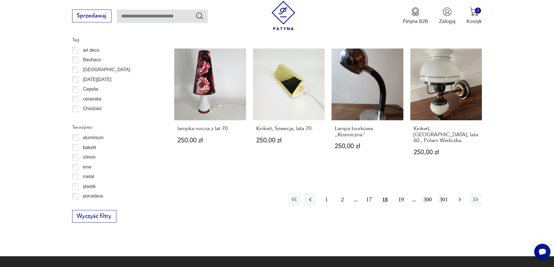
click at [461, 196] on icon "button" at bounding box center [459, 199] width 7 height 7
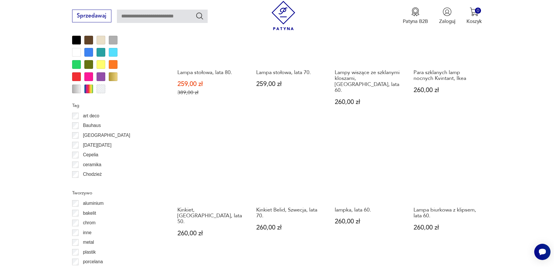
scroll to position [638, 0]
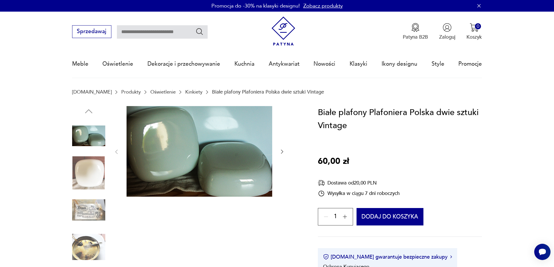
click at [281, 151] on icon "button" at bounding box center [282, 152] width 6 height 6
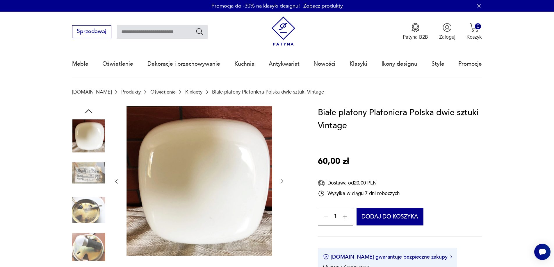
click at [281, 182] on icon "button" at bounding box center [282, 182] width 6 height 6
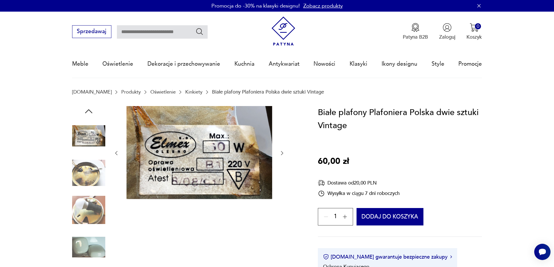
click at [281, 154] on icon "button" at bounding box center [282, 153] width 6 height 6
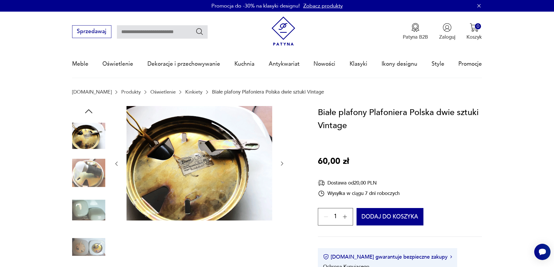
click at [281, 164] on icon "button" at bounding box center [282, 164] width 6 height 6
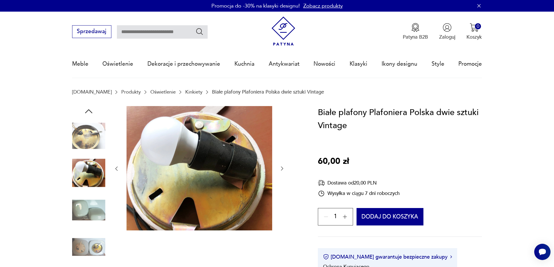
click at [281, 170] on icon "button" at bounding box center [282, 169] width 6 height 6
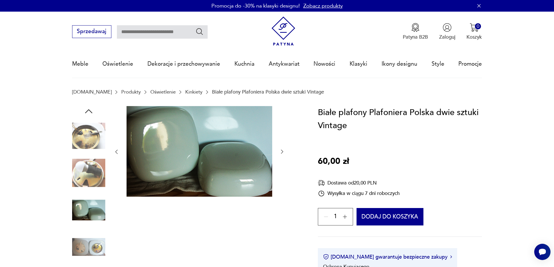
click at [89, 247] on img at bounding box center [88, 247] width 33 height 33
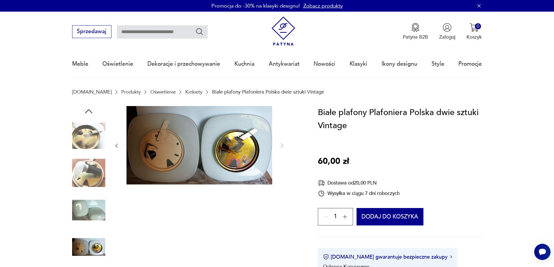
click at [91, 176] on img at bounding box center [88, 172] width 33 height 33
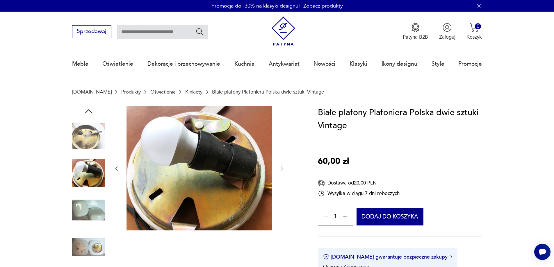
click at [93, 136] on img at bounding box center [88, 135] width 33 height 33
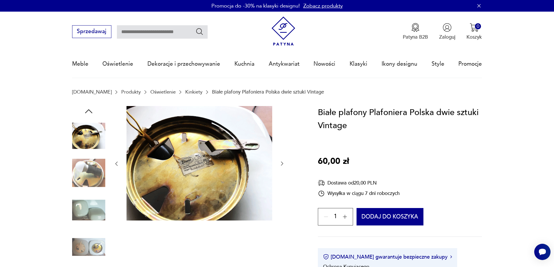
click at [97, 179] on img at bounding box center [88, 172] width 33 height 33
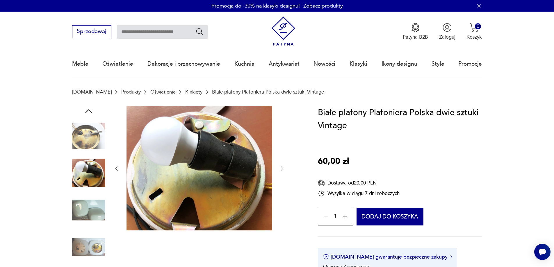
click at [94, 207] on img at bounding box center [88, 210] width 33 height 33
